Goal: Navigation & Orientation: Find specific page/section

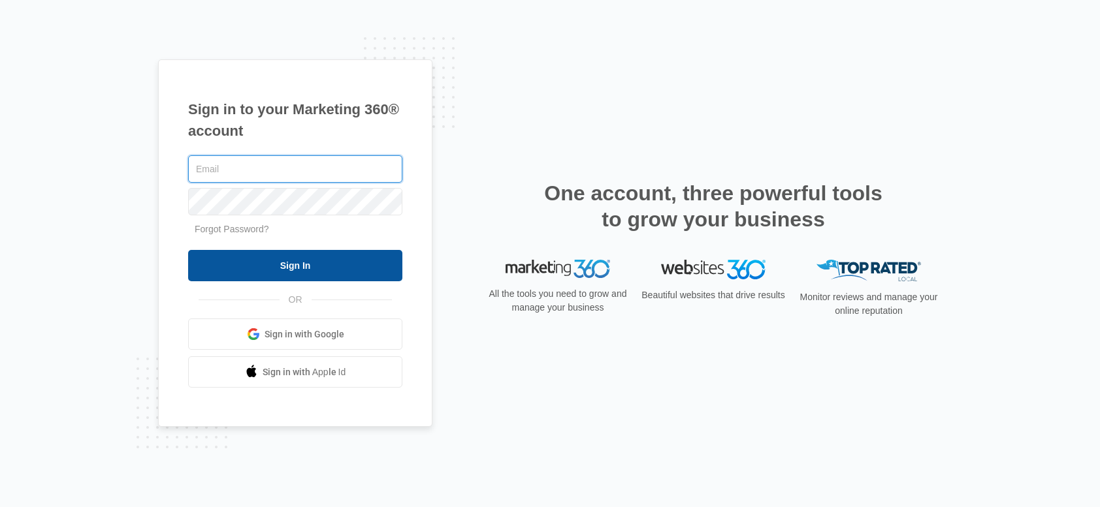
type input "[PERSON_NAME][EMAIL_ADDRESS][PERSON_NAME][DOMAIN_NAME]"
click at [347, 268] on input "Sign In" at bounding box center [295, 265] width 214 height 31
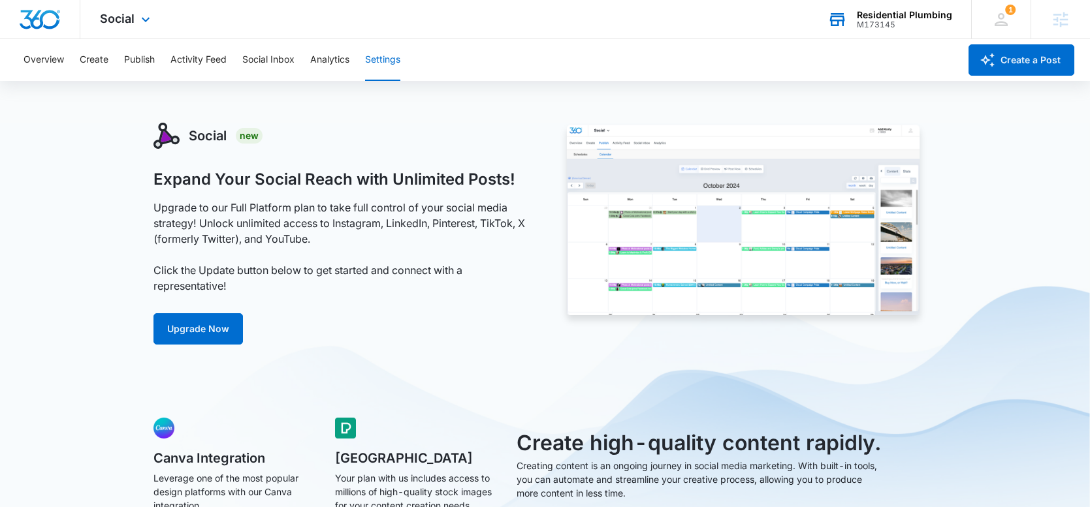
click at [886, 33] on div "Residential Plumbing M173145 Your Accounts View All" at bounding box center [889, 19] width 163 height 39
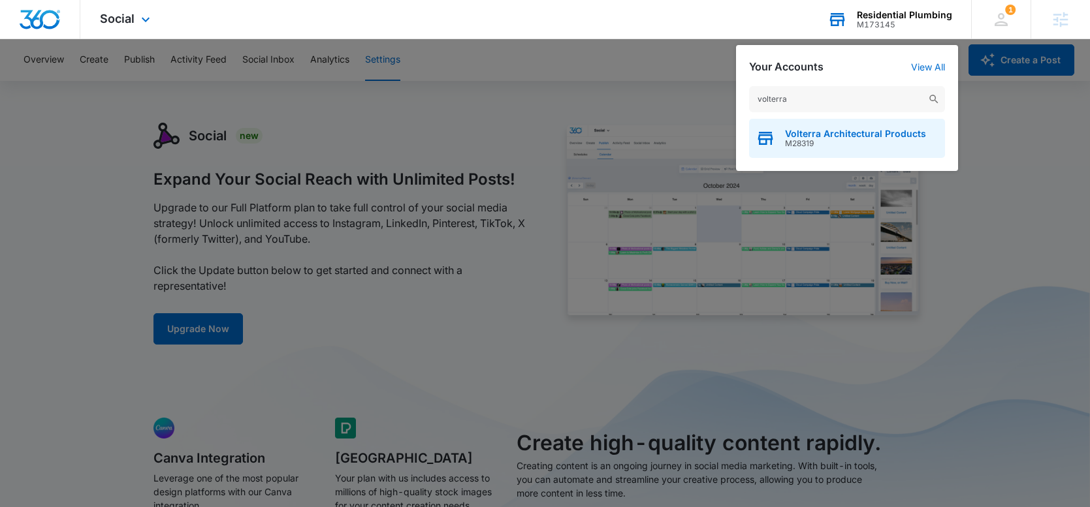
type input "volterra"
click at [800, 142] on span "M28319" at bounding box center [855, 143] width 141 height 9
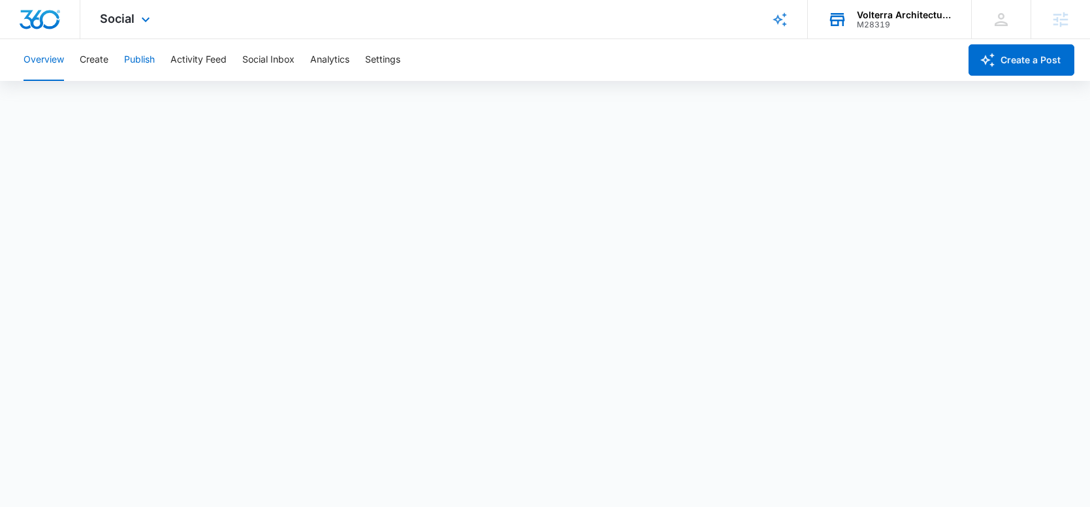
click at [138, 57] on button "Publish" at bounding box center [139, 60] width 31 height 42
click at [103, 101] on button "Schedules" at bounding box center [100, 100] width 44 height 37
click at [42, 101] on button "Calendar" at bounding box center [43, 100] width 39 height 37
click at [378, 56] on button "Settings" at bounding box center [382, 60] width 35 height 42
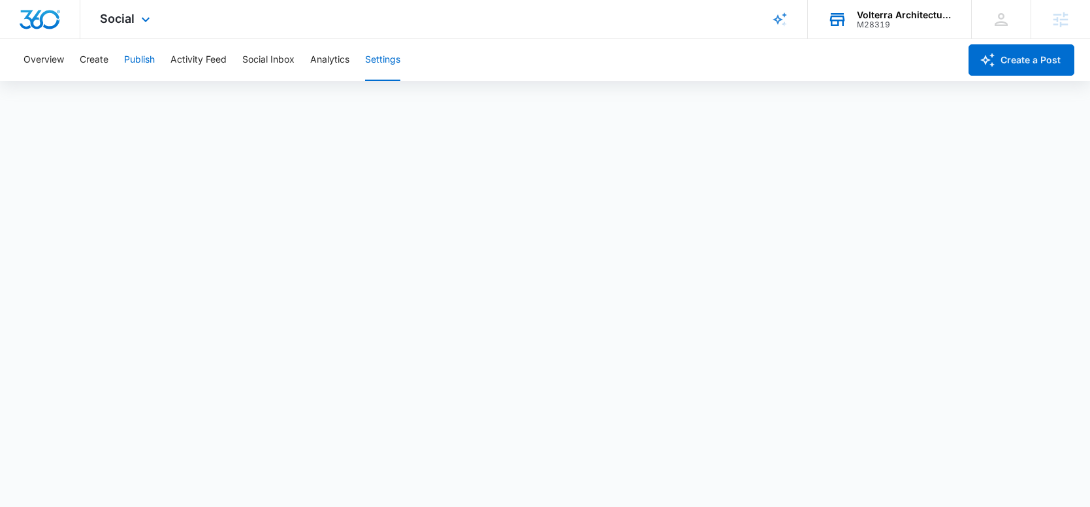
click at [143, 60] on button "Publish" at bounding box center [139, 60] width 31 height 42
click at [109, 56] on div "Overview Create Publish Activity Feed Social Inbox Analytics Settings" at bounding box center [488, 60] width 944 height 42
click at [93, 62] on button "Create" at bounding box center [94, 60] width 29 height 42
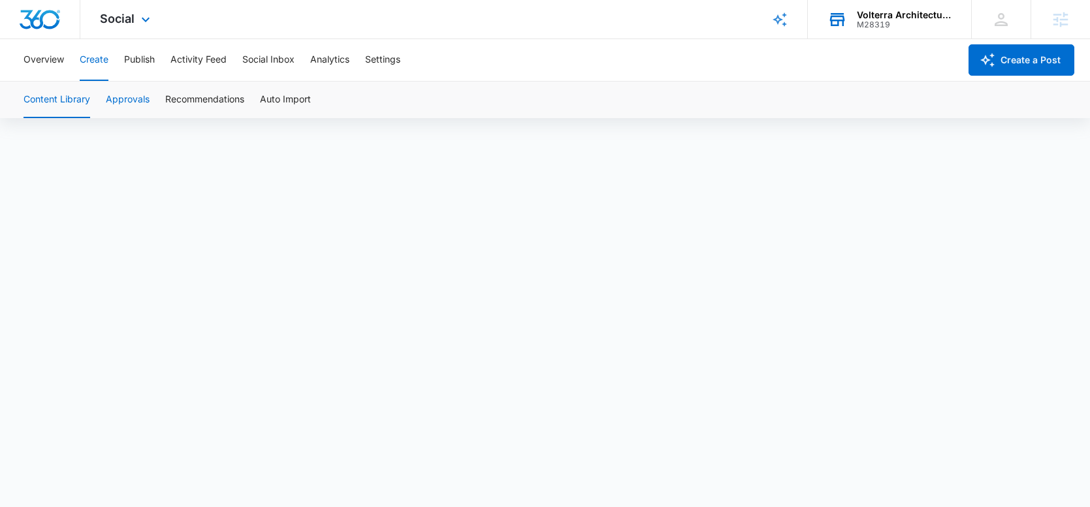
click at [130, 97] on button "Approvals" at bounding box center [128, 100] width 44 height 37
click at [95, 54] on button "Create" at bounding box center [94, 60] width 29 height 42
click at [48, 52] on button "Overview" at bounding box center [44, 60] width 40 height 42
click at [85, 55] on button "Create" at bounding box center [94, 60] width 29 height 42
click at [140, 62] on button "Publish" at bounding box center [139, 60] width 31 height 42
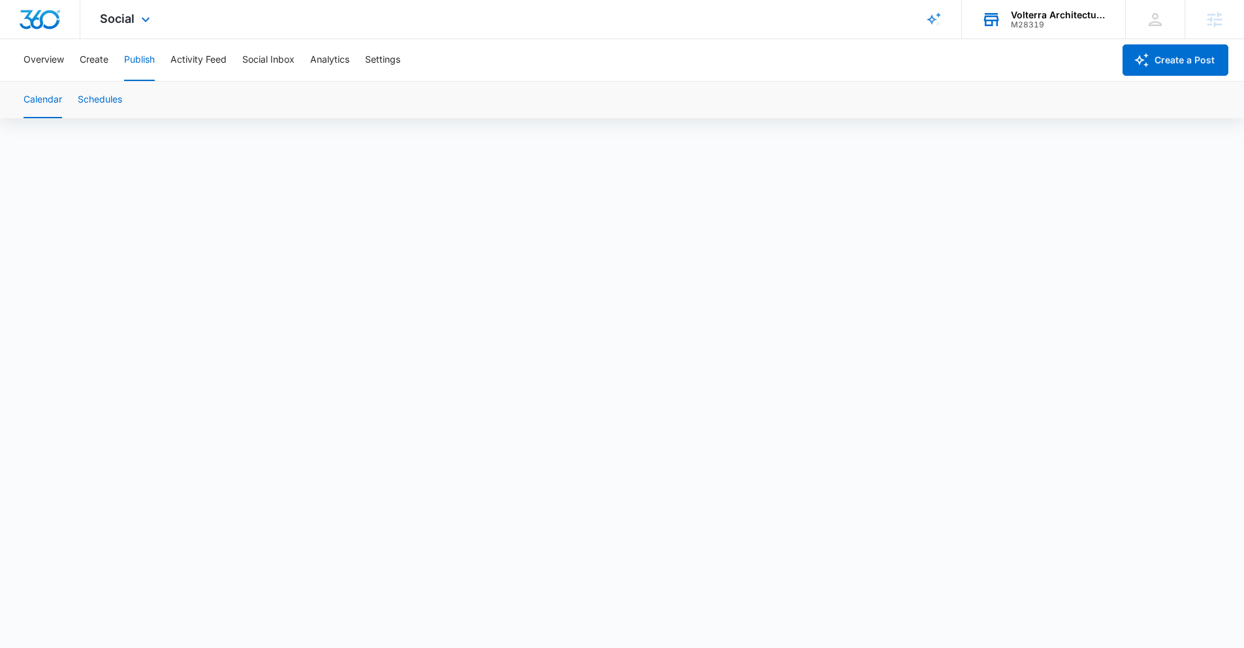
click at [106, 98] on button "Schedules" at bounding box center [100, 100] width 44 height 37
click at [32, 99] on button "Calendar" at bounding box center [43, 100] width 39 height 37
